Goal: Transaction & Acquisition: Purchase product/service

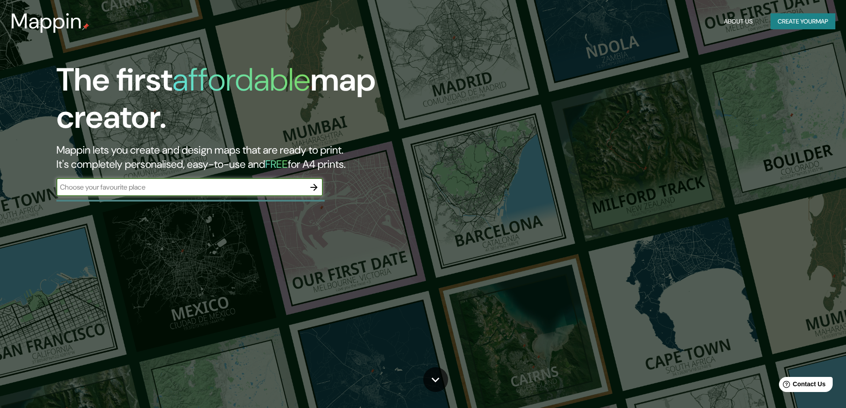
click at [170, 187] on input "text" at bounding box center [180, 187] width 249 height 10
type input "[GEOGRAPHIC_DATA]"
click at [316, 186] on icon "button" at bounding box center [313, 187] width 7 height 7
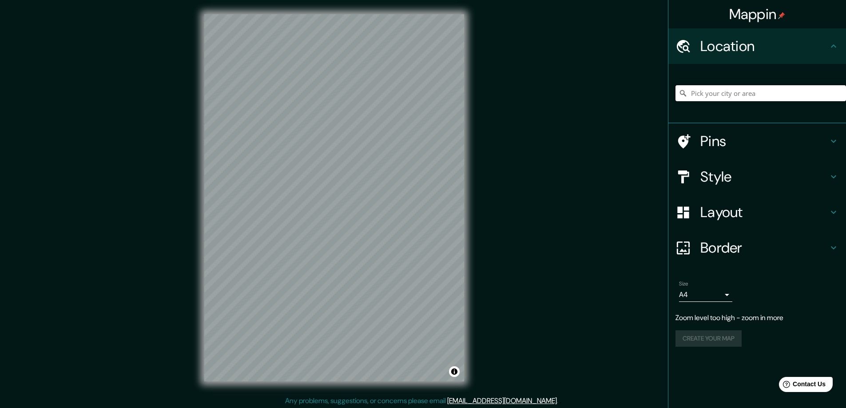
click at [742, 93] on input "Pick your city or area" at bounding box center [761, 93] width 171 height 16
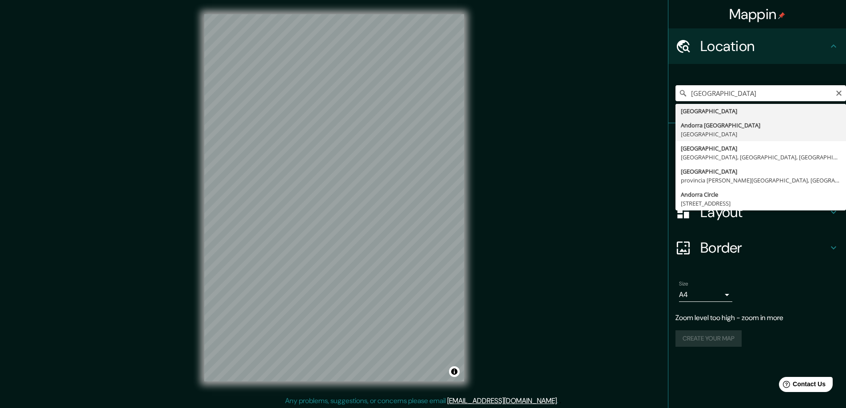
type input "Andorra [GEOGRAPHIC_DATA], [GEOGRAPHIC_DATA]"
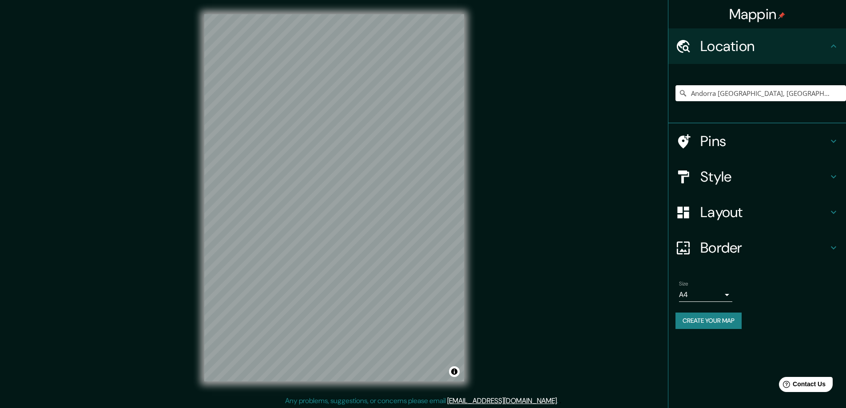
click at [830, 143] on icon at bounding box center [833, 141] width 11 height 11
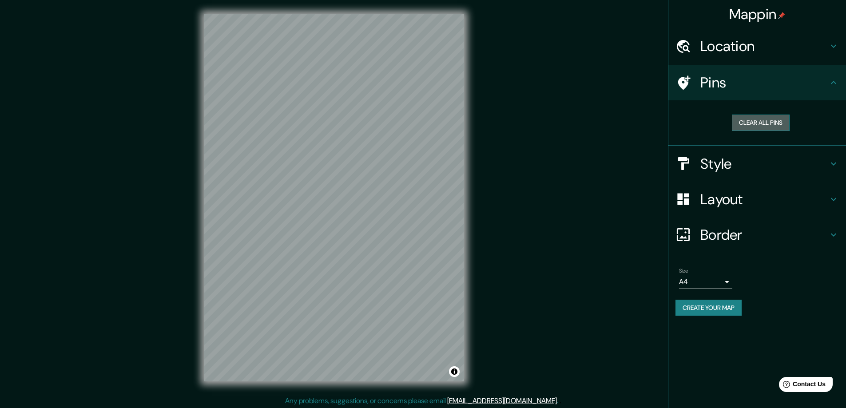
click at [770, 125] on button "Clear all pins" at bounding box center [761, 123] width 58 height 16
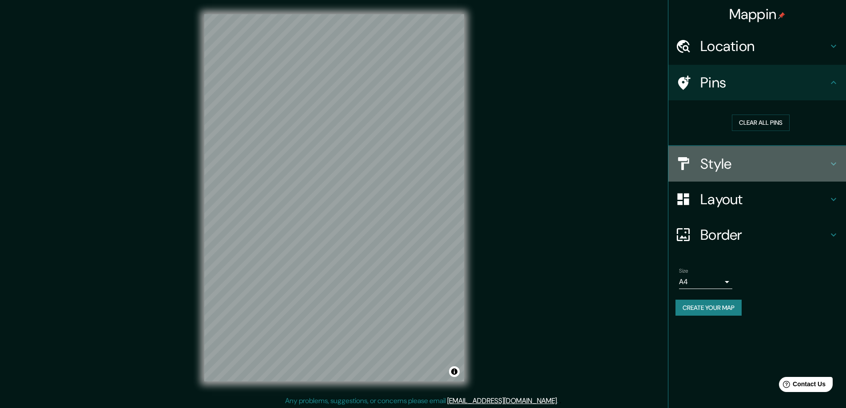
click at [761, 166] on h4 "Style" at bounding box center [764, 164] width 128 height 18
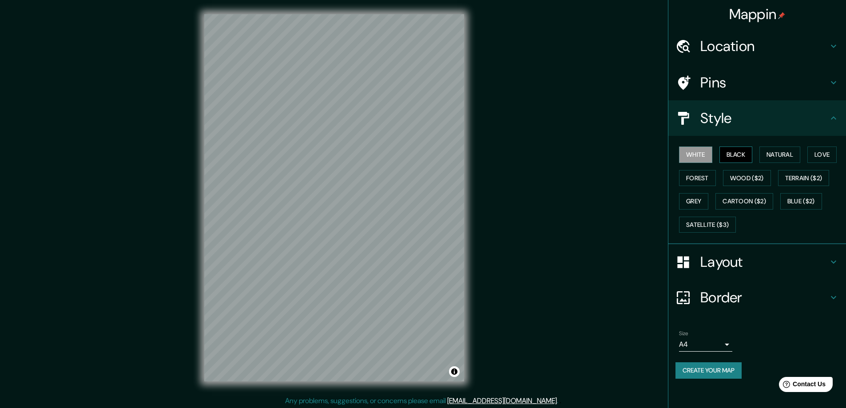
click at [740, 151] on button "Black" at bounding box center [736, 155] width 33 height 16
click at [786, 153] on button "Natural" at bounding box center [780, 155] width 41 height 16
click at [827, 150] on button "Love" at bounding box center [822, 155] width 29 height 16
click at [803, 178] on button "Terrain ($2)" at bounding box center [804, 178] width 52 height 16
click at [796, 202] on button "Blue ($2)" at bounding box center [801, 201] width 42 height 16
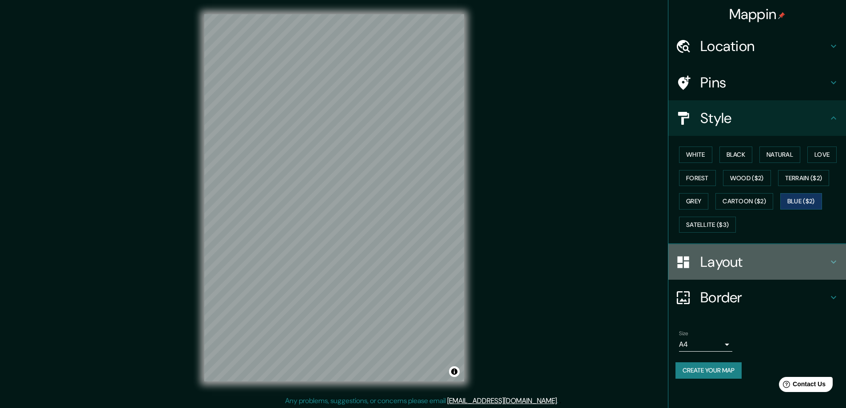
click at [810, 262] on h4 "Layout" at bounding box center [764, 262] width 128 height 18
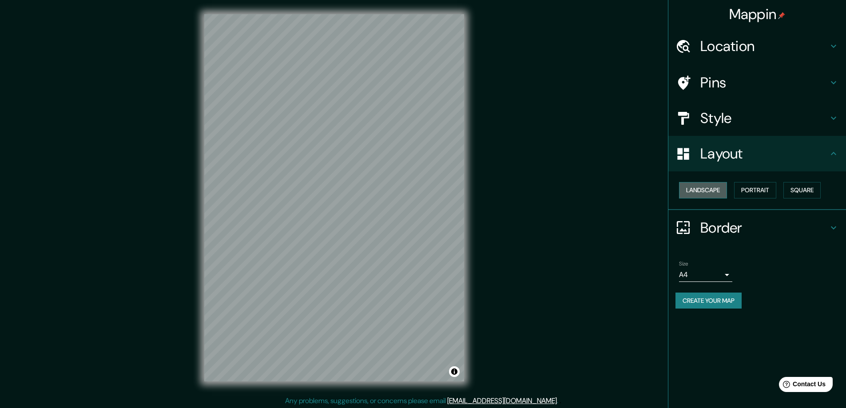
click at [720, 192] on button "Landscape" at bounding box center [703, 190] width 48 height 16
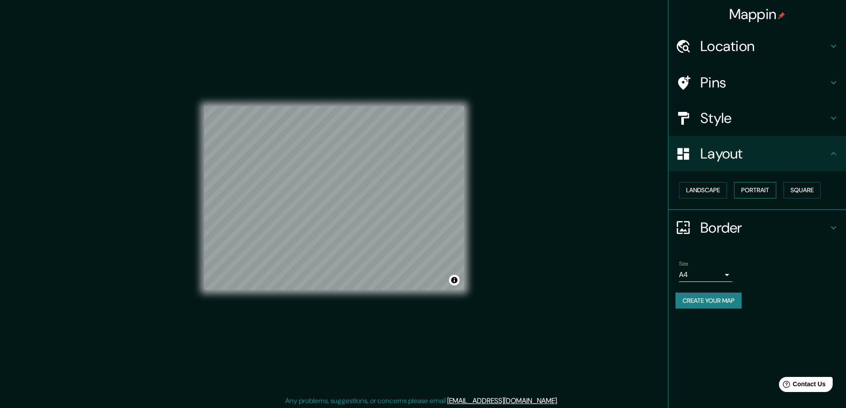
click at [756, 195] on button "Portrait" at bounding box center [755, 190] width 42 height 16
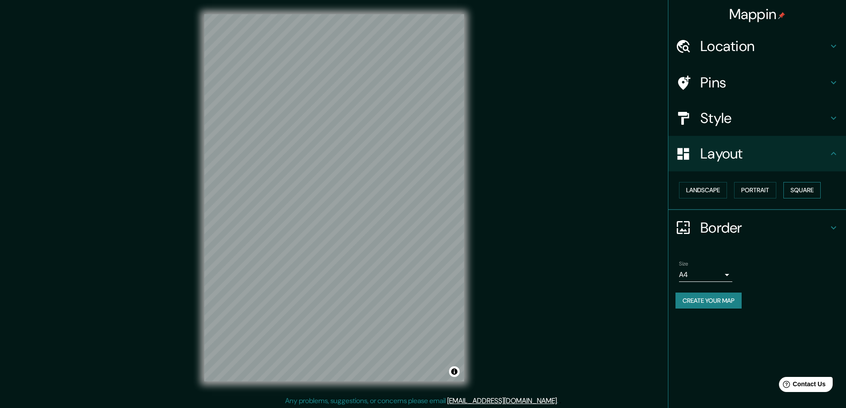
click at [803, 190] on button "Square" at bounding box center [802, 190] width 37 height 16
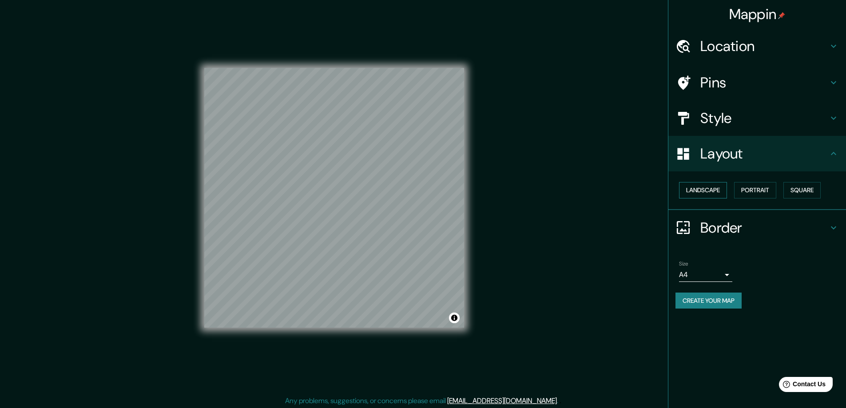
click at [703, 191] on button "Landscape" at bounding box center [703, 190] width 48 height 16
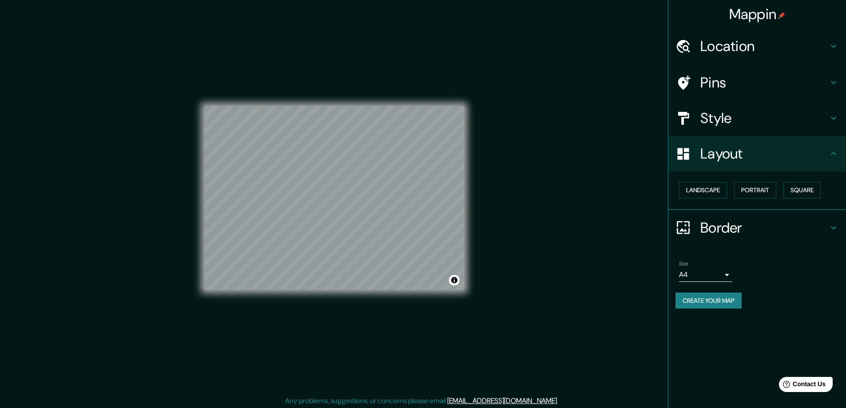
click at [740, 125] on h4 "Style" at bounding box center [764, 118] width 128 height 18
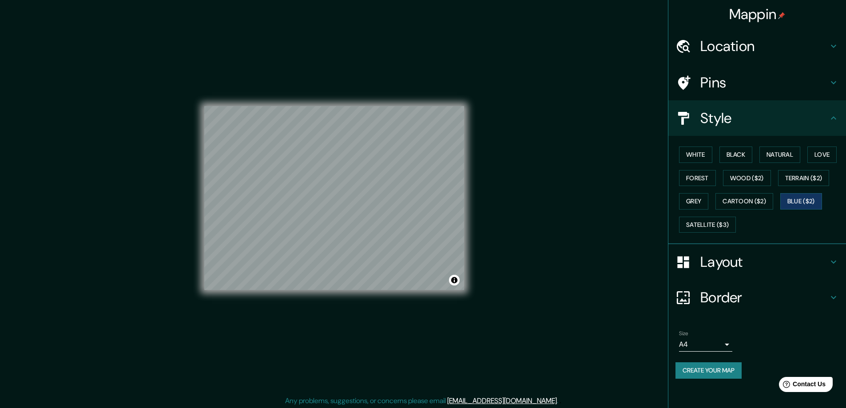
click at [772, 293] on h4 "Border" at bounding box center [764, 298] width 128 height 18
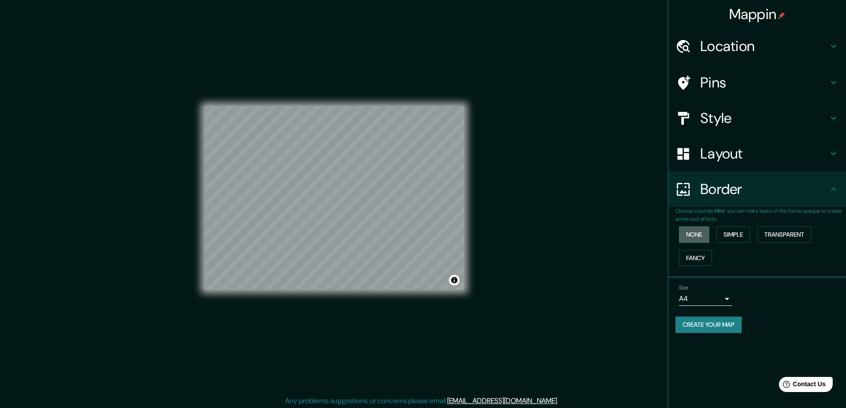
click at [697, 236] on button "None" at bounding box center [694, 235] width 30 height 16
click at [736, 236] on button "Simple" at bounding box center [733, 235] width 34 height 16
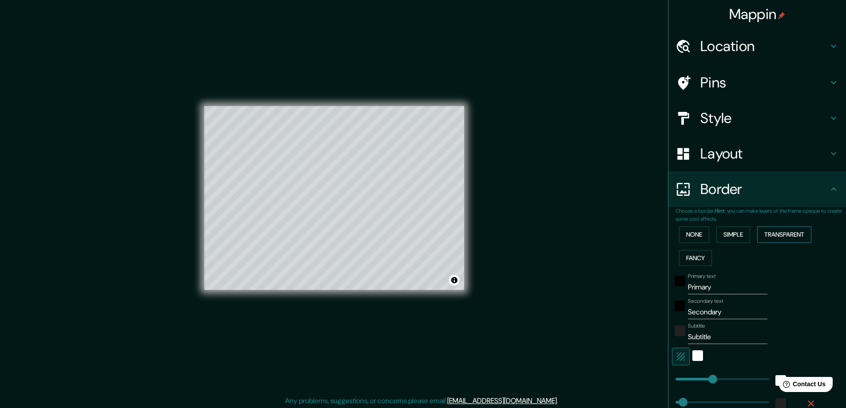
click at [776, 235] on button "Transparent" at bounding box center [784, 235] width 54 height 16
click at [688, 257] on button "Fancy" at bounding box center [695, 258] width 33 height 16
click at [688, 239] on button "None" at bounding box center [694, 235] width 30 height 16
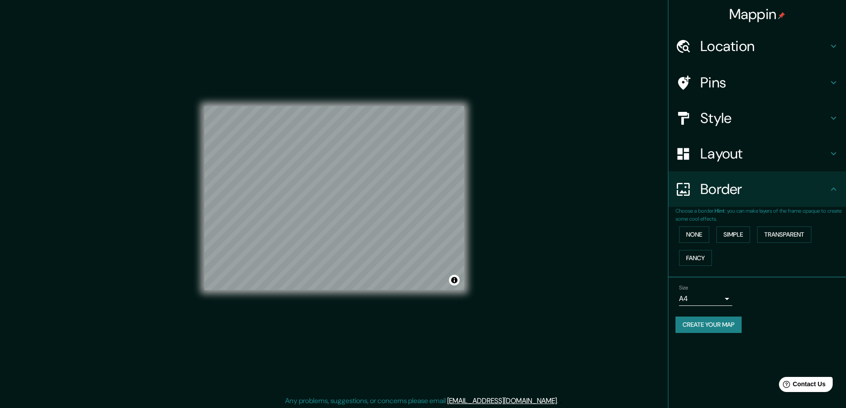
click at [722, 296] on body "Mappin Location [GEOGRAPHIC_DATA] [GEOGRAPHIC_DATA], [GEOGRAPHIC_DATA] Pins Sty…" at bounding box center [423, 204] width 846 height 408
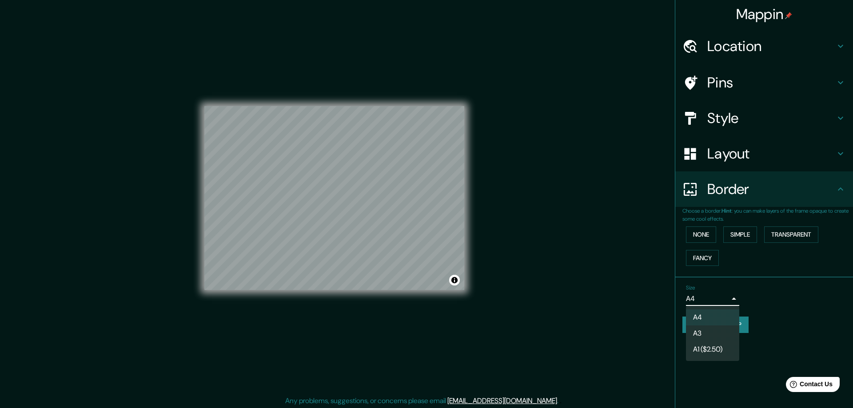
click at [775, 287] on div at bounding box center [426, 204] width 853 height 408
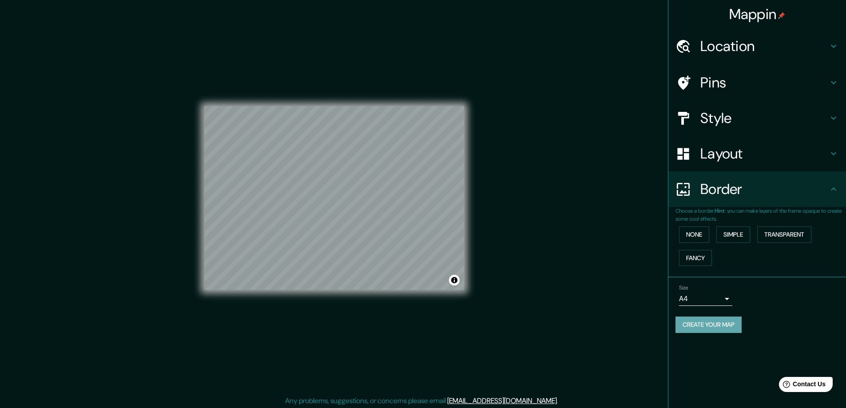
click at [740, 323] on button "Create your map" at bounding box center [709, 325] width 66 height 16
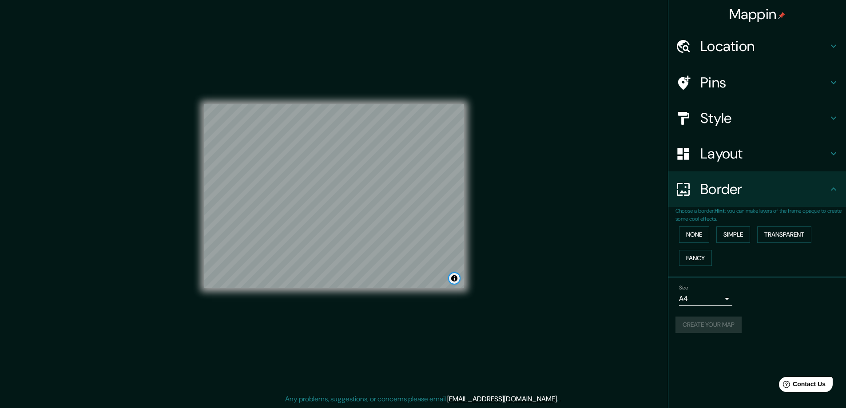
click at [454, 281] on button "Toggle attribution" at bounding box center [454, 278] width 11 height 11
click at [562, 270] on div "Mappin Location [GEOGRAPHIC_DATA] [GEOGRAPHIC_DATA], [GEOGRAPHIC_DATA] Pins Sty…" at bounding box center [423, 203] width 846 height 410
click at [791, 156] on h4 "Layout" at bounding box center [764, 154] width 128 height 18
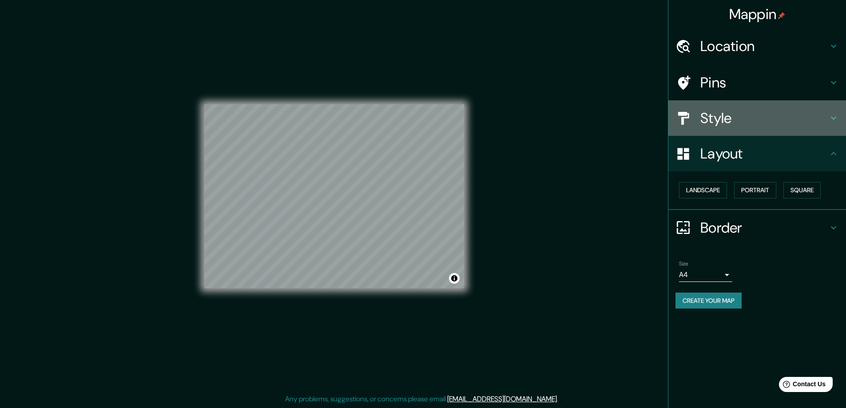
click at [788, 127] on h4 "Style" at bounding box center [764, 118] width 128 height 18
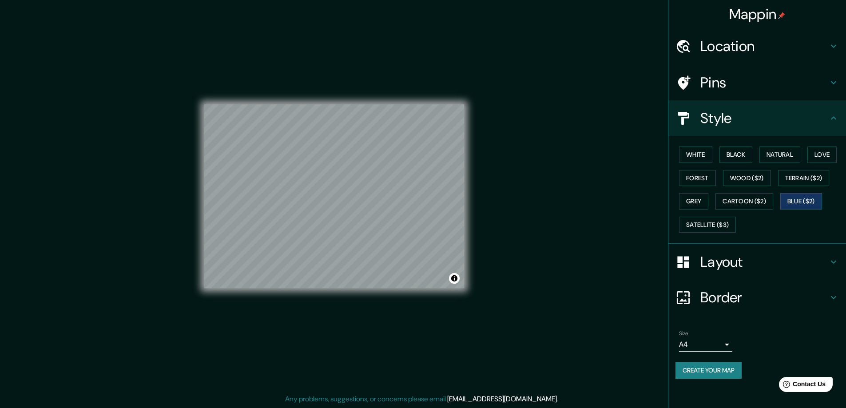
click at [756, 290] on h4 "Border" at bounding box center [764, 298] width 128 height 18
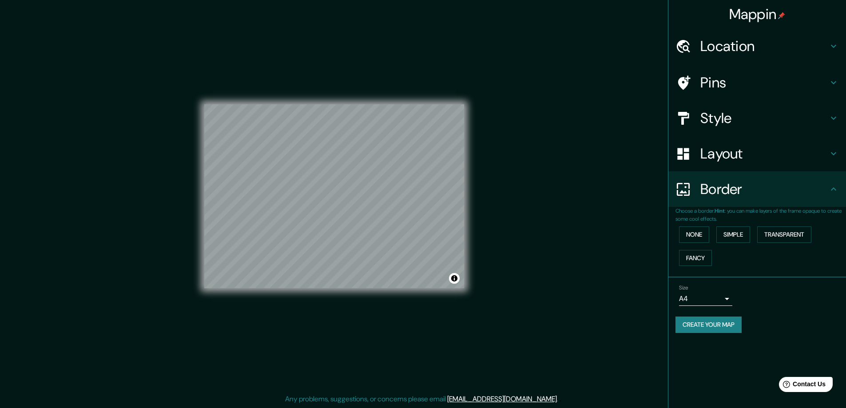
click at [743, 366] on div "Mappin Location [GEOGRAPHIC_DATA] [GEOGRAPHIC_DATA], [GEOGRAPHIC_DATA] Pins Sty…" at bounding box center [757, 204] width 178 height 408
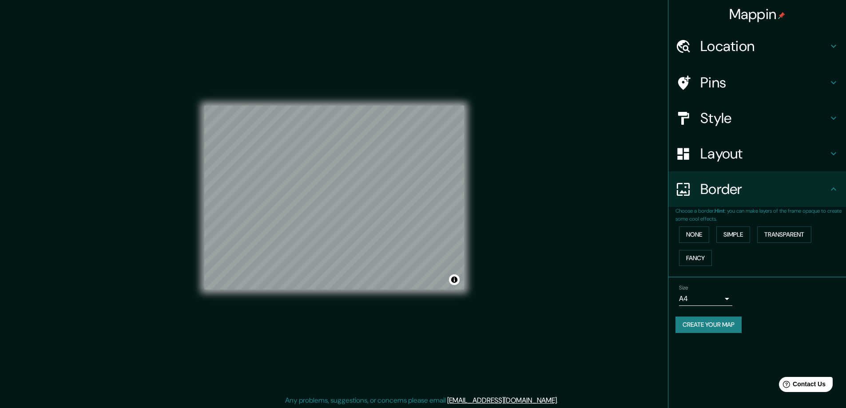
scroll to position [0, 0]
